Goal: Information Seeking & Learning: Check status

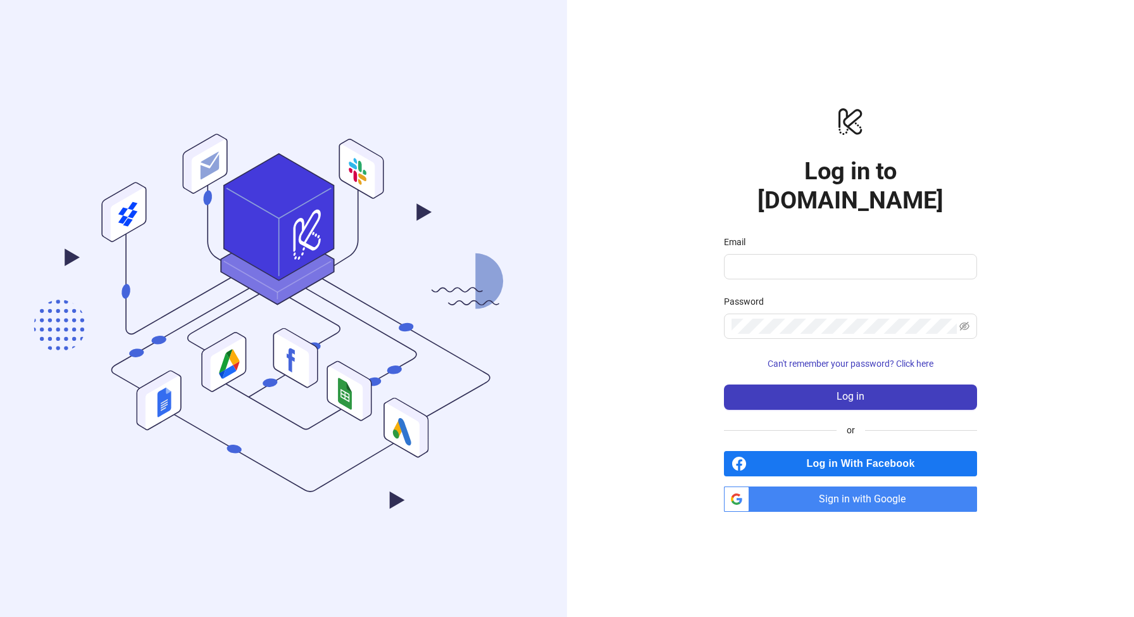
click at [827, 486] on span "Sign in with Google" at bounding box center [865, 498] width 223 height 25
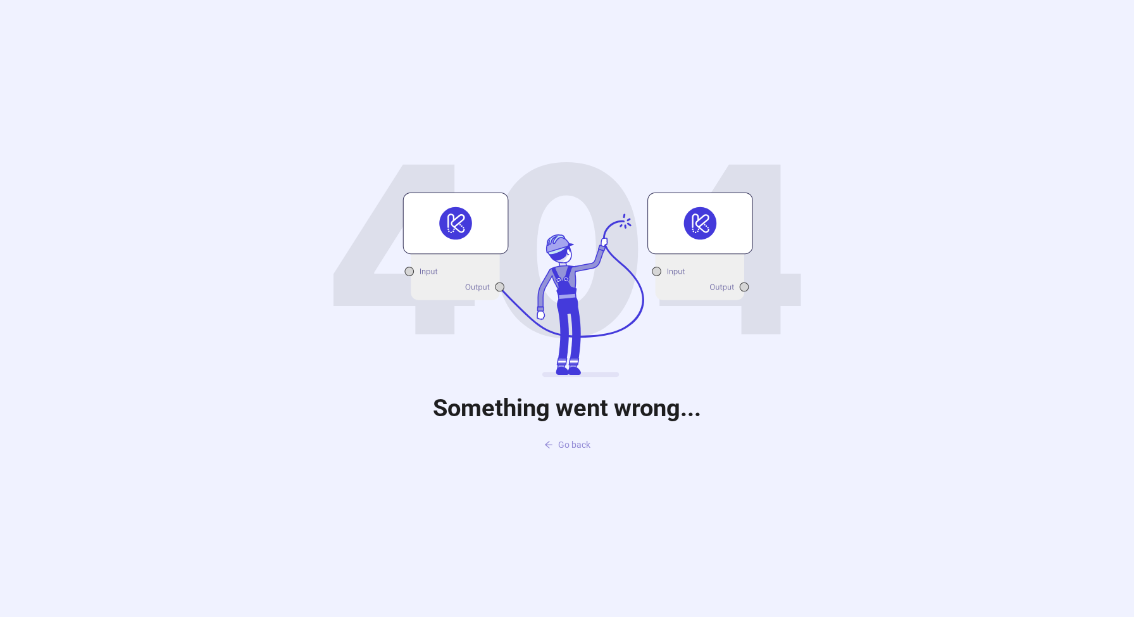
click at [560, 447] on span "Go back" at bounding box center [574, 444] width 32 height 10
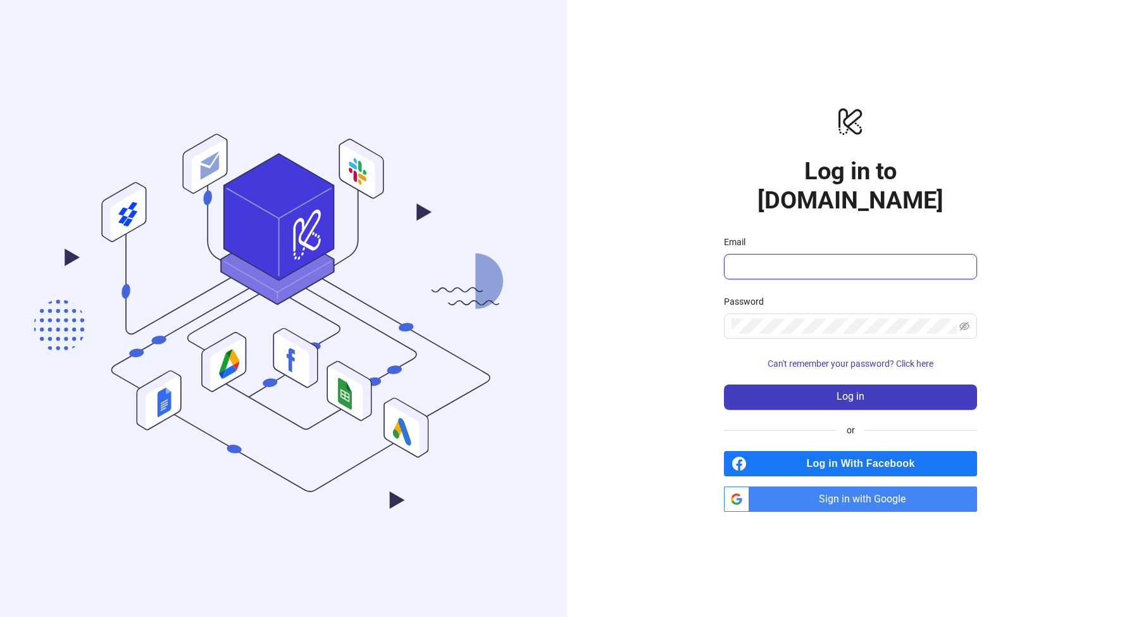
click at [751, 259] on input "Email" at bounding box center [849, 266] width 235 height 15
type input "**********"
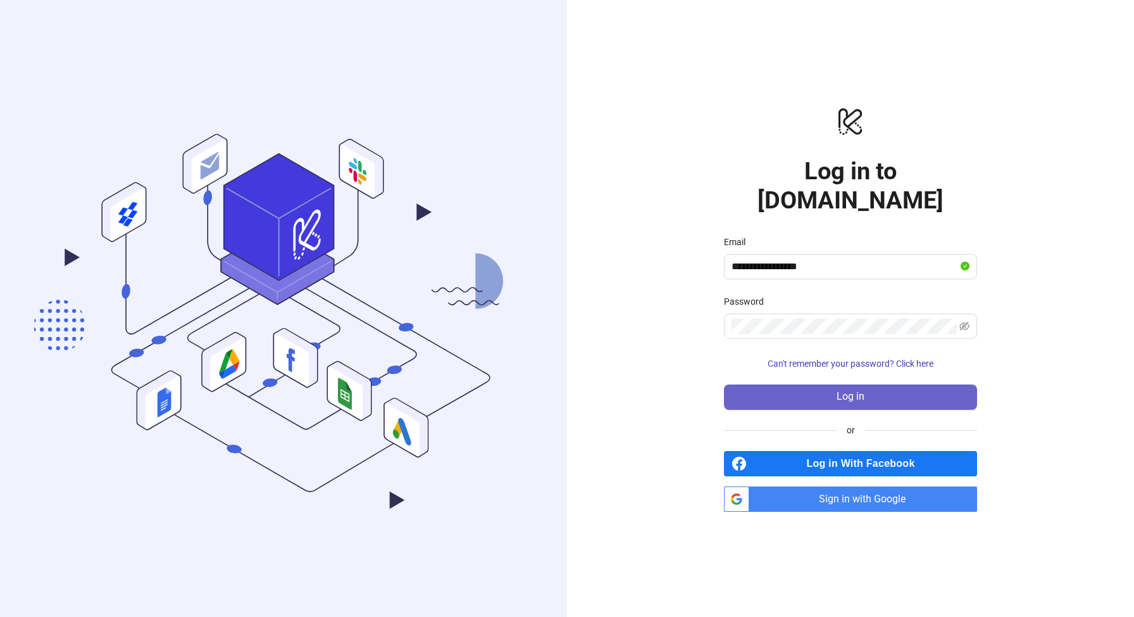
click at [820, 384] on button "Log in" at bounding box center [850, 396] width 253 height 25
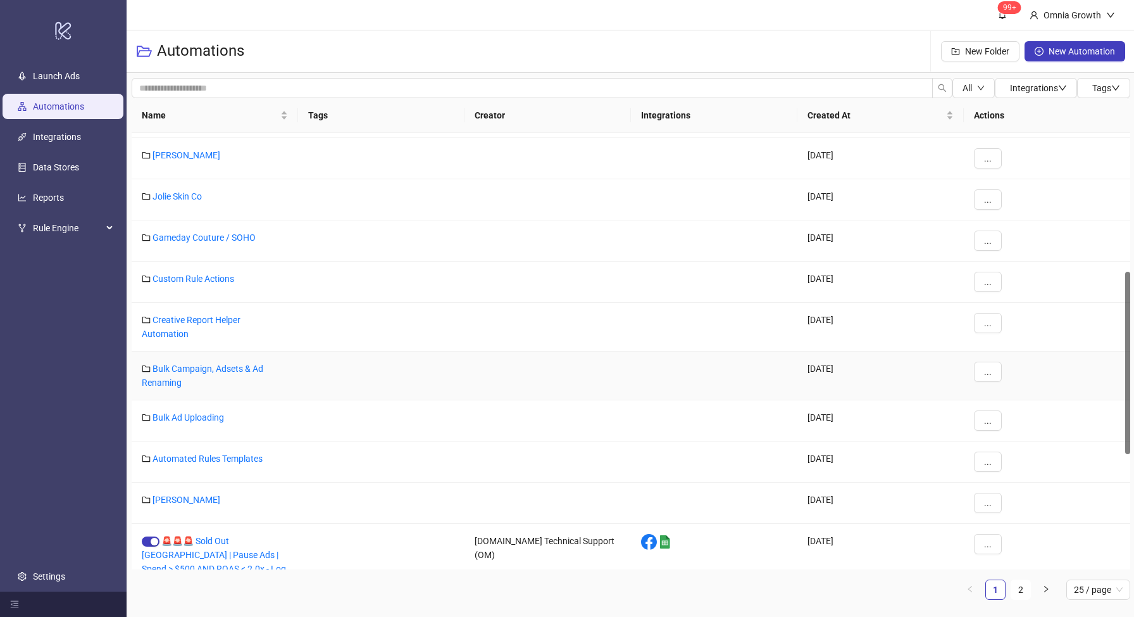
scroll to position [331, 0]
click at [173, 499] on link "Alex Mill" at bounding box center [187, 500] width 68 height 10
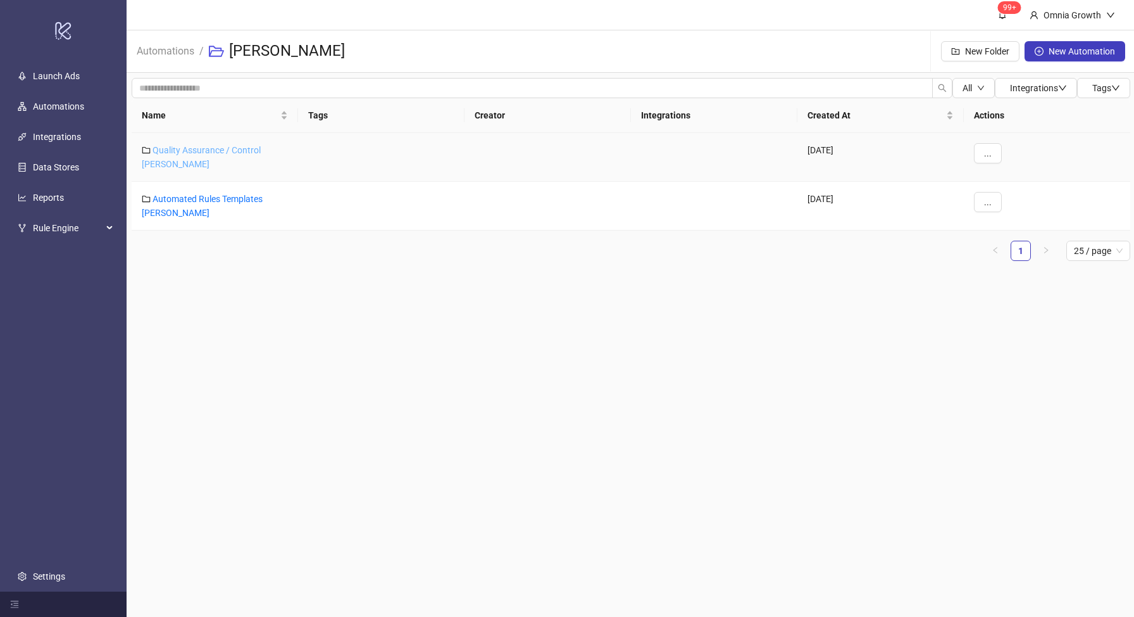
click at [207, 149] on link "Quality Assurance / Control Alex Mill" at bounding box center [201, 157] width 119 height 24
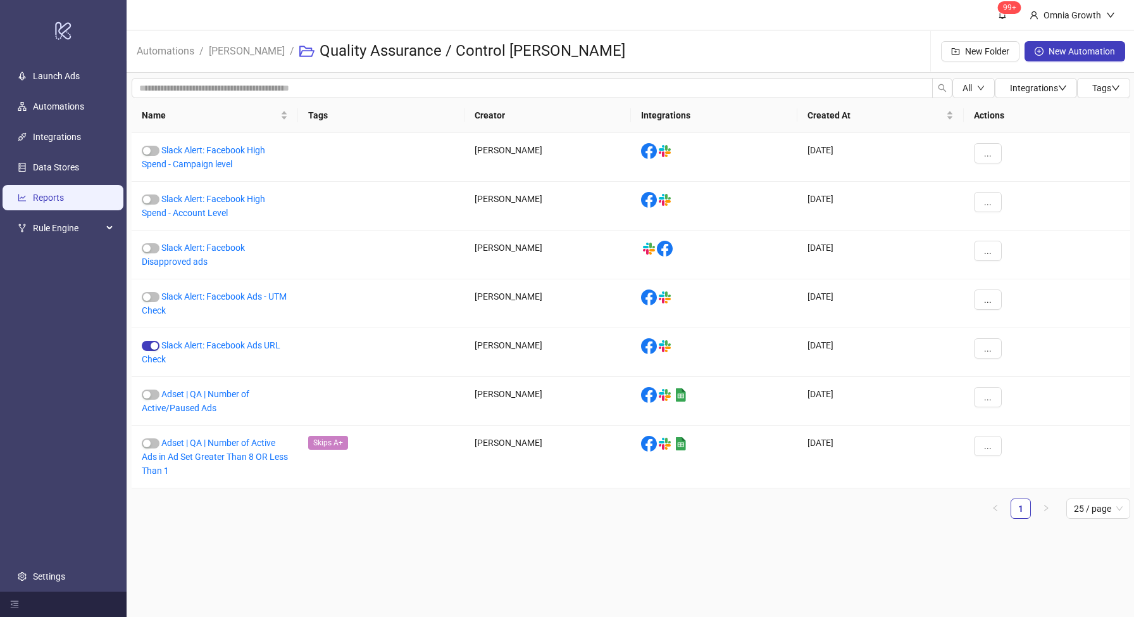
click at [64, 200] on link "Reports" at bounding box center [48, 197] width 31 height 10
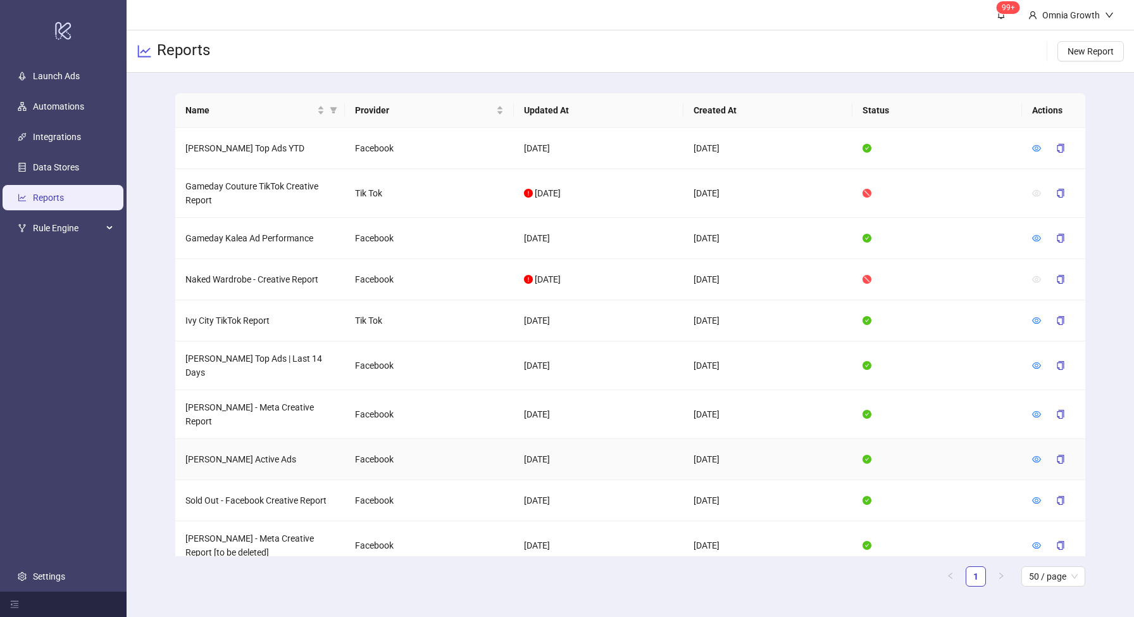
click at [230, 442] on td "Alex Mill Active Ads" at bounding box center [260, 459] width 170 height 41
click at [1028, 439] on td at bounding box center [1053, 459] width 63 height 41
click at [1034, 454] on icon "eye" at bounding box center [1036, 458] width 9 height 9
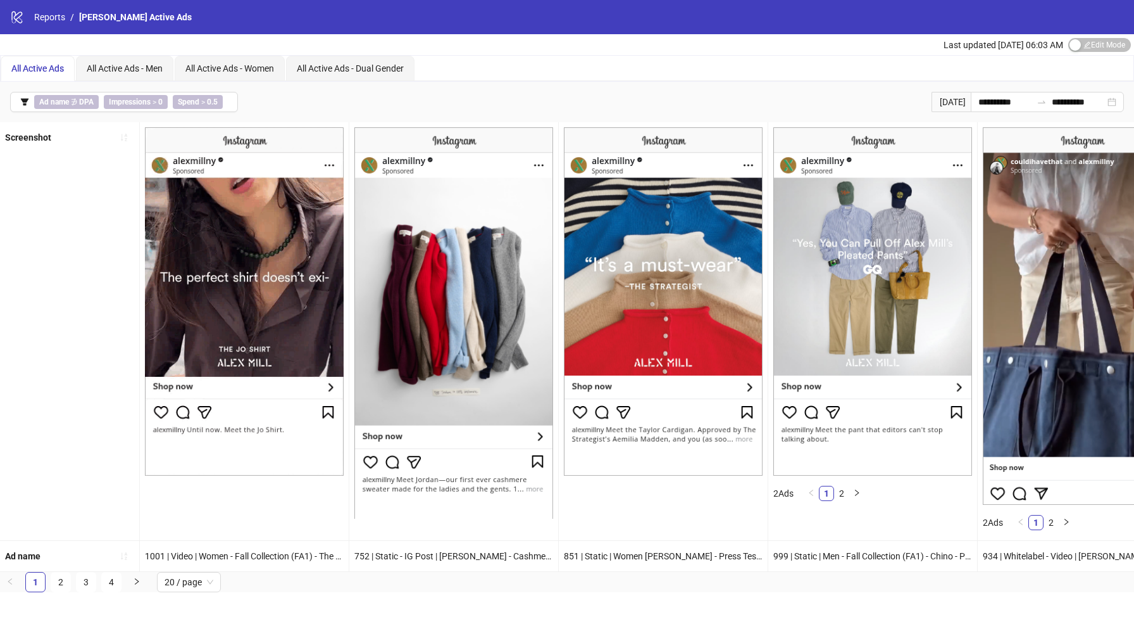
click at [206, 116] on div "**********" at bounding box center [567, 102] width 1134 height 41
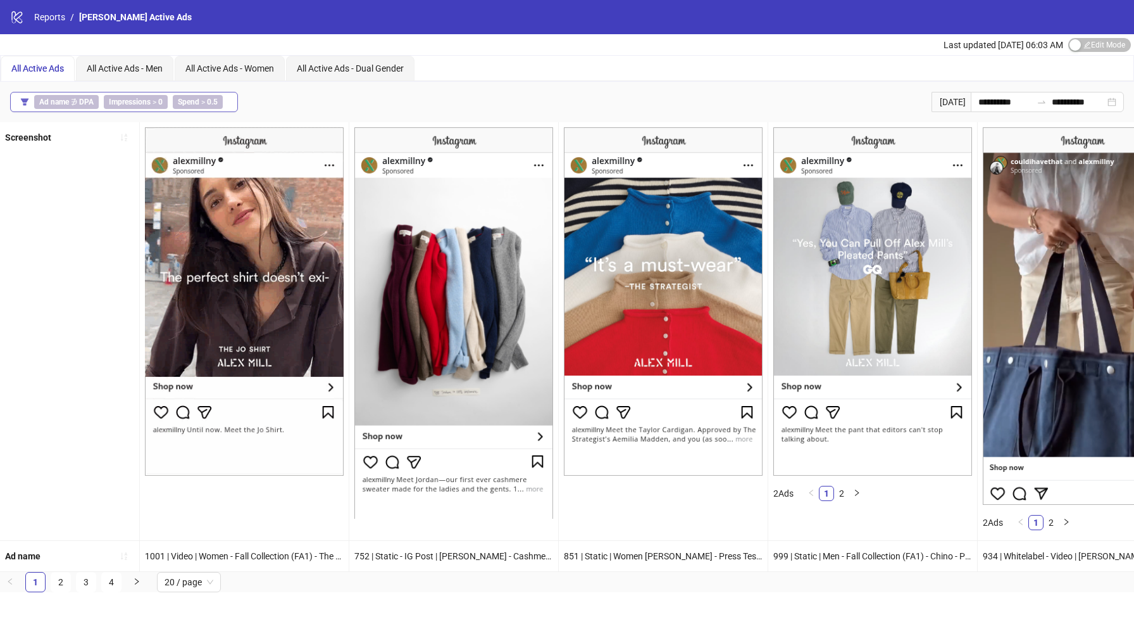
click at [223, 103] on div "Ad name ∌ DPA Impressions > 0 Spend > 0.5" at bounding box center [131, 102] width 194 height 14
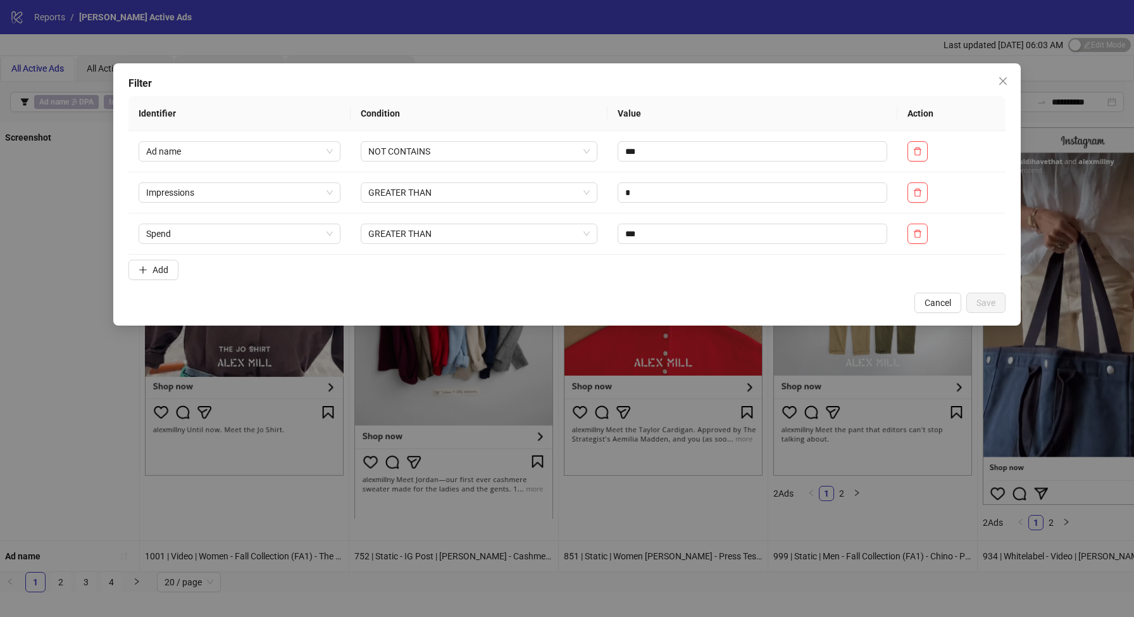
click at [936, 313] on div "Filter Identifier Condition Value Action Ad name NOT CONTAINS *** Impressions G…" at bounding box center [567, 194] width 908 height 262
click at [918, 234] on icon "delete" at bounding box center [917, 233] width 9 height 9
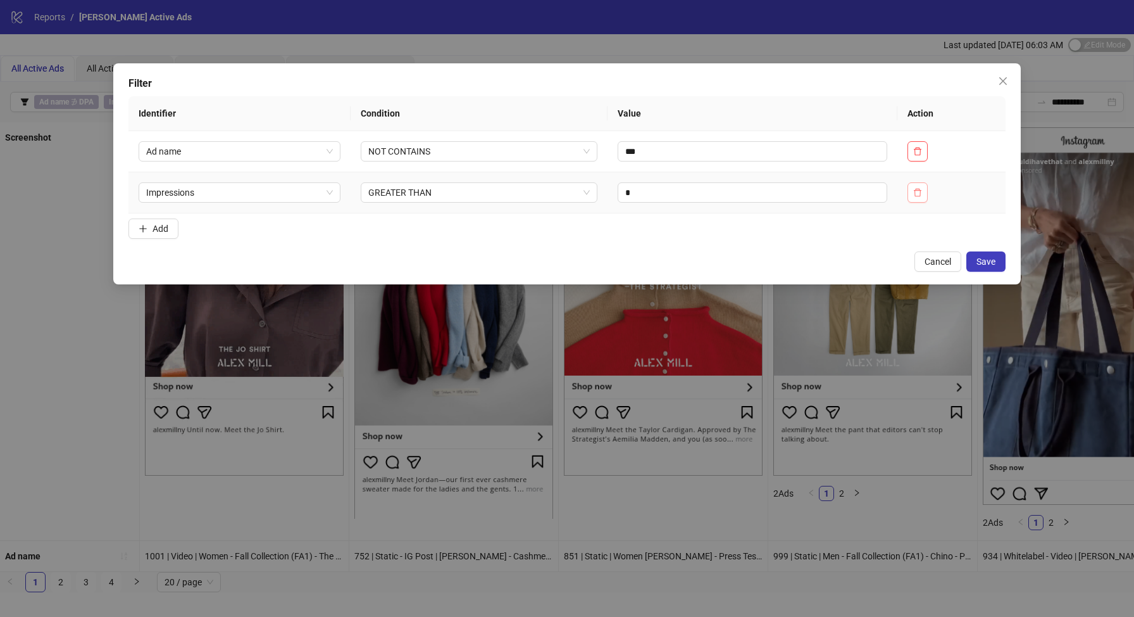
click at [920, 185] on button "button" at bounding box center [918, 192] width 20 height 20
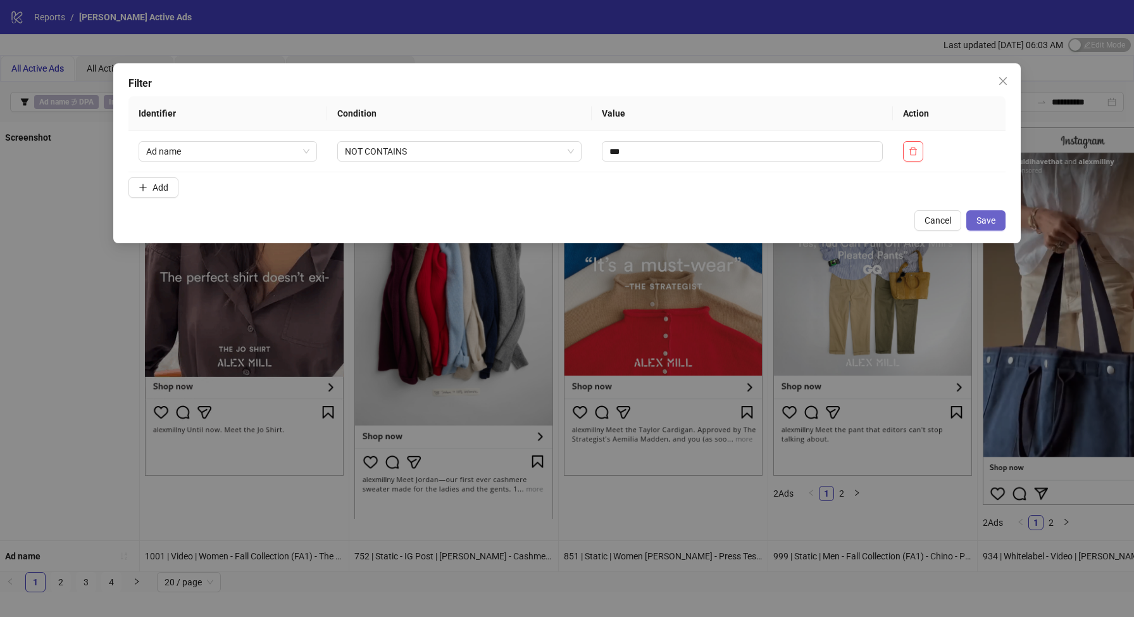
click at [982, 218] on span "Save" at bounding box center [986, 220] width 19 height 10
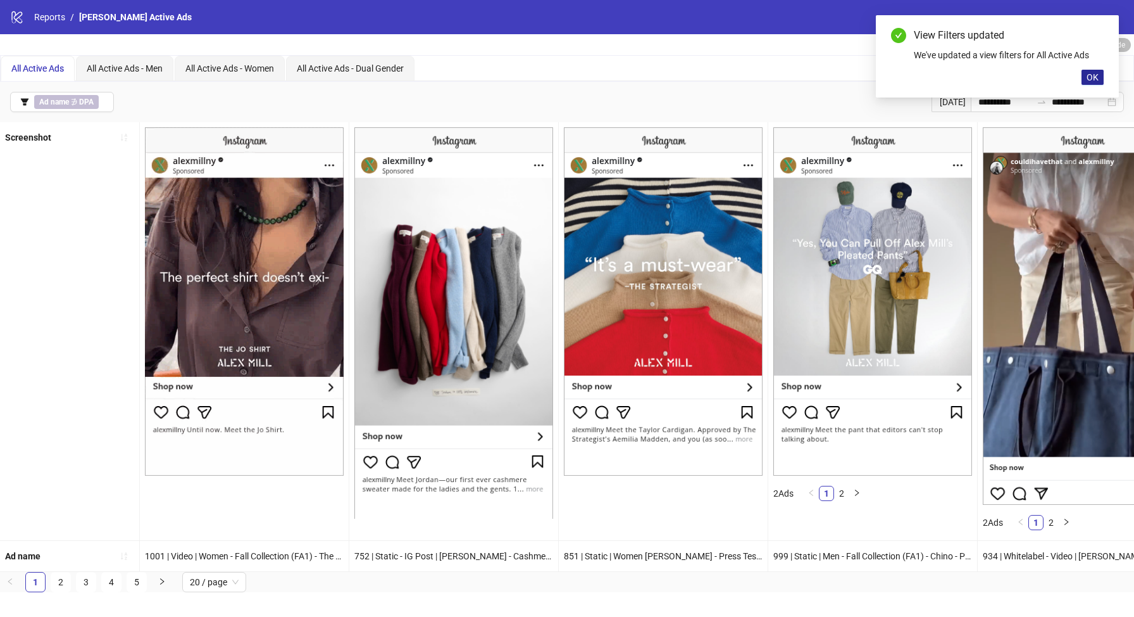
click at [1088, 76] on span "OK" at bounding box center [1093, 77] width 12 height 10
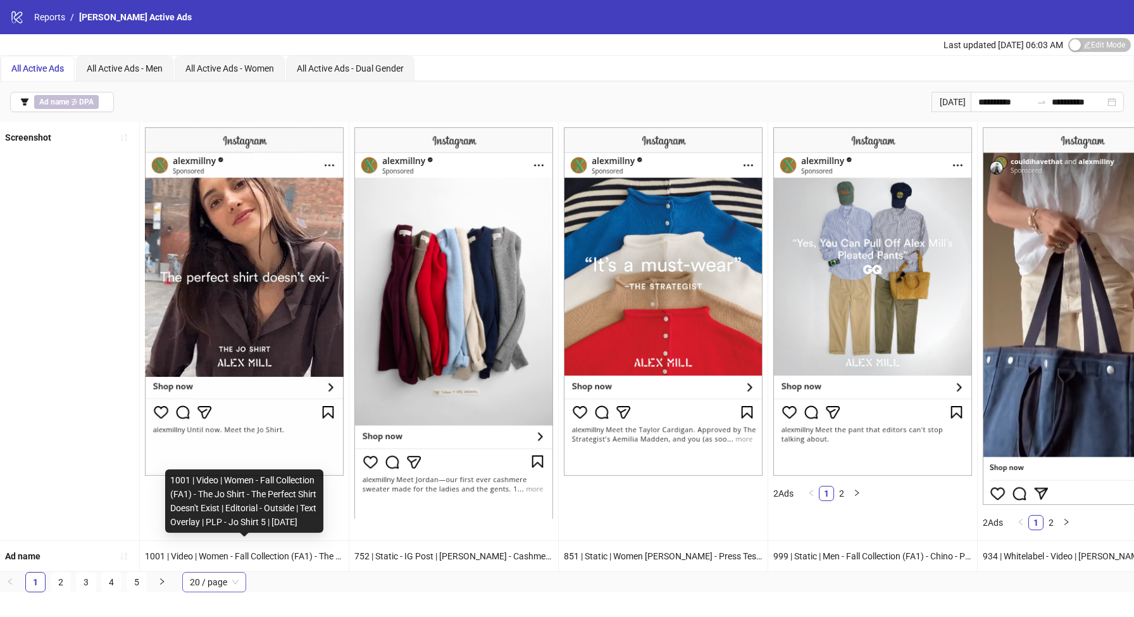
click at [208, 584] on span "20 / page" at bounding box center [214, 581] width 49 height 19
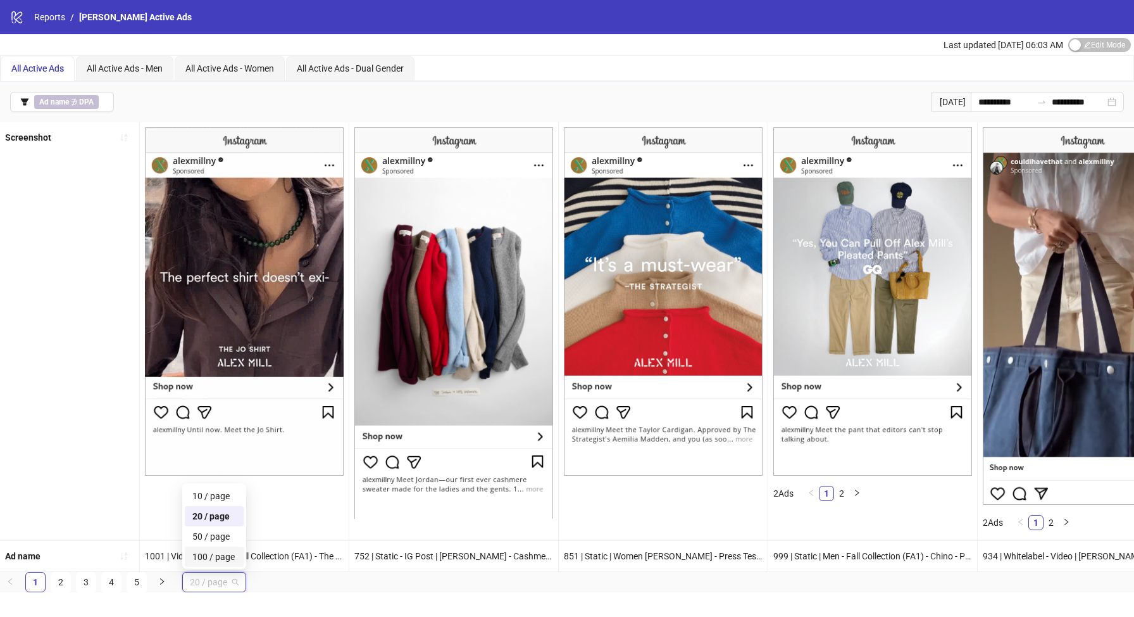
click at [222, 556] on div "100 / page" at bounding box center [214, 556] width 44 height 14
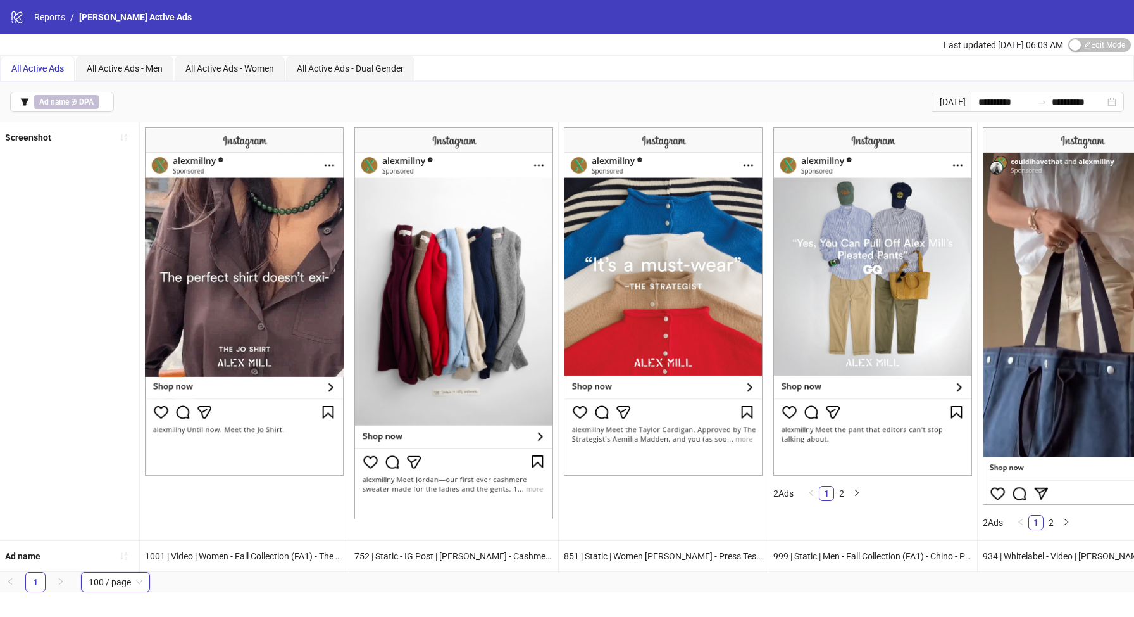
click at [200, 581] on ul "1 100 / page 100 / page 10 / page 20 / page 50 / page 100 / page" at bounding box center [567, 582] width 1134 height 20
